Goal: Task Accomplishment & Management: Manage account settings

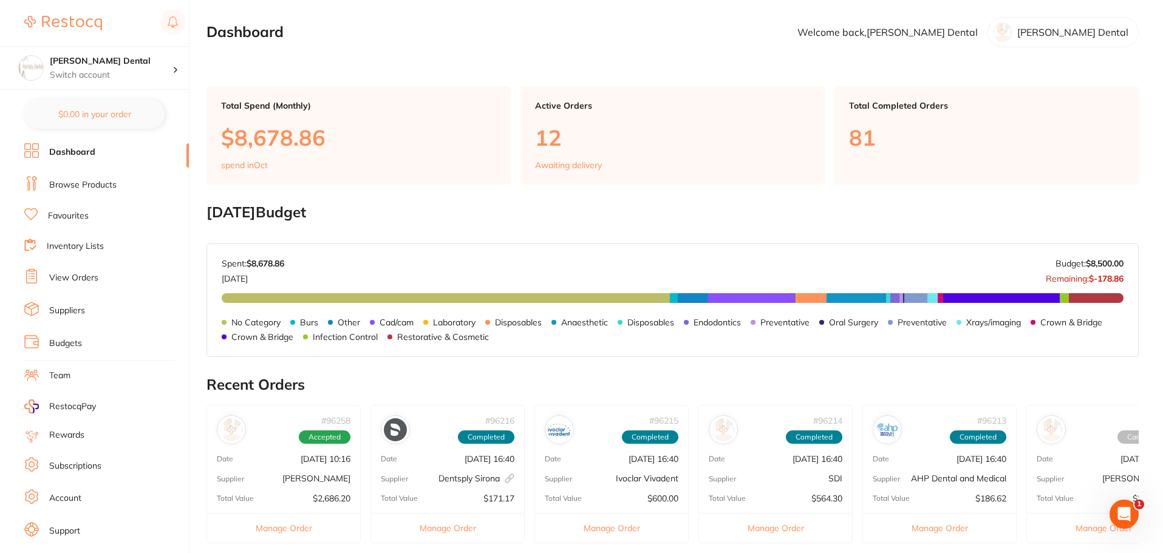
click at [87, 275] on link "View Orders" at bounding box center [73, 278] width 49 height 12
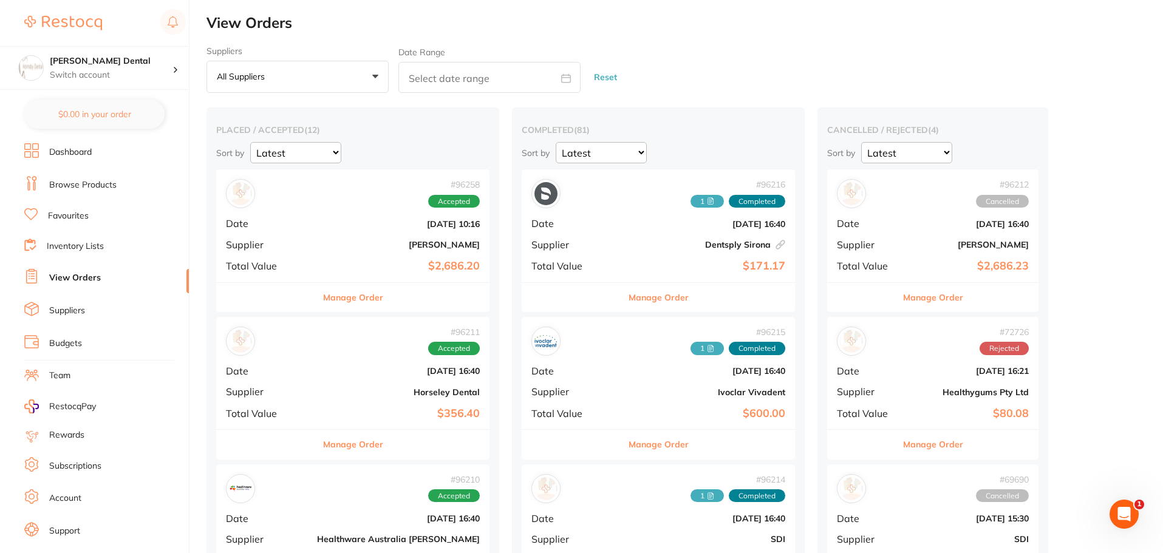
click at [323, 306] on button "Manage Order" at bounding box center [353, 297] width 60 height 29
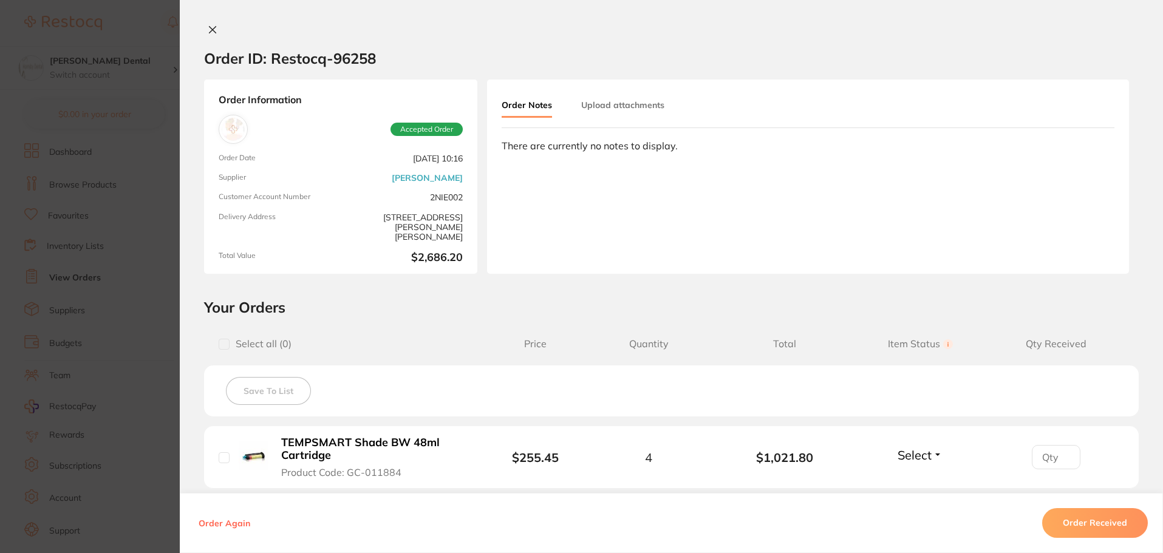
click at [624, 103] on button "Upload attachments" at bounding box center [622, 105] width 83 height 22
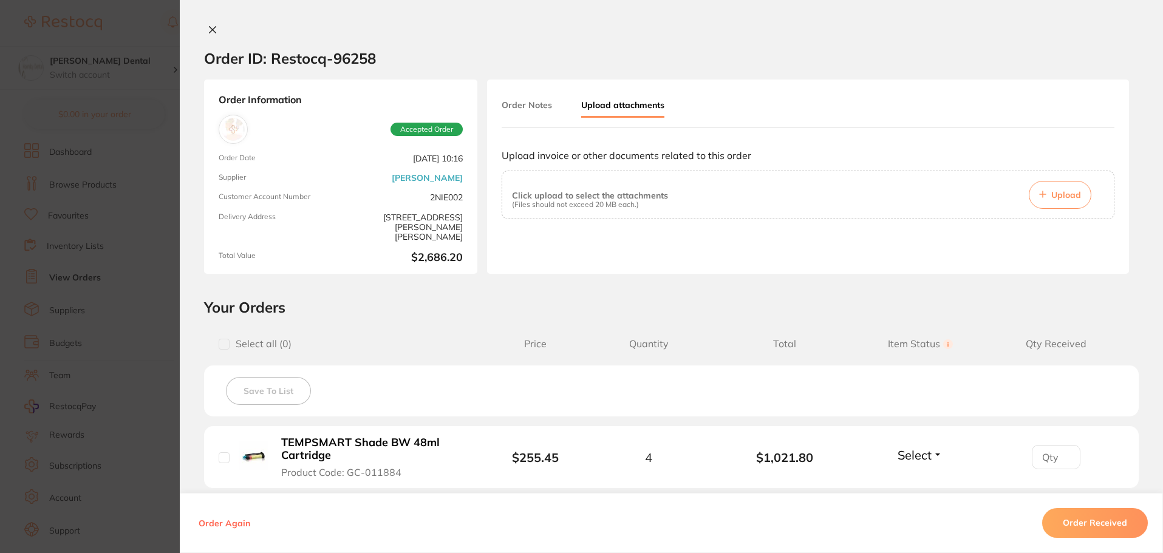
click at [1064, 199] on span "Upload" at bounding box center [1066, 194] width 30 height 11
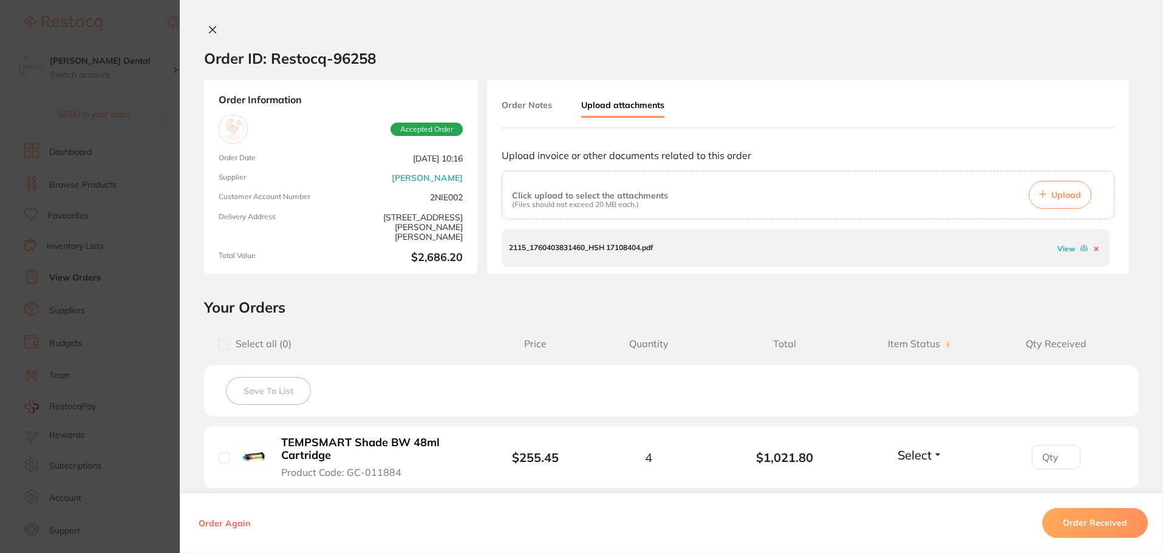
click at [1051, 196] on span "Upload" at bounding box center [1066, 194] width 30 height 11
click at [210, 31] on icon at bounding box center [213, 30] width 7 height 7
